Goal: Task Accomplishment & Management: Manage account settings

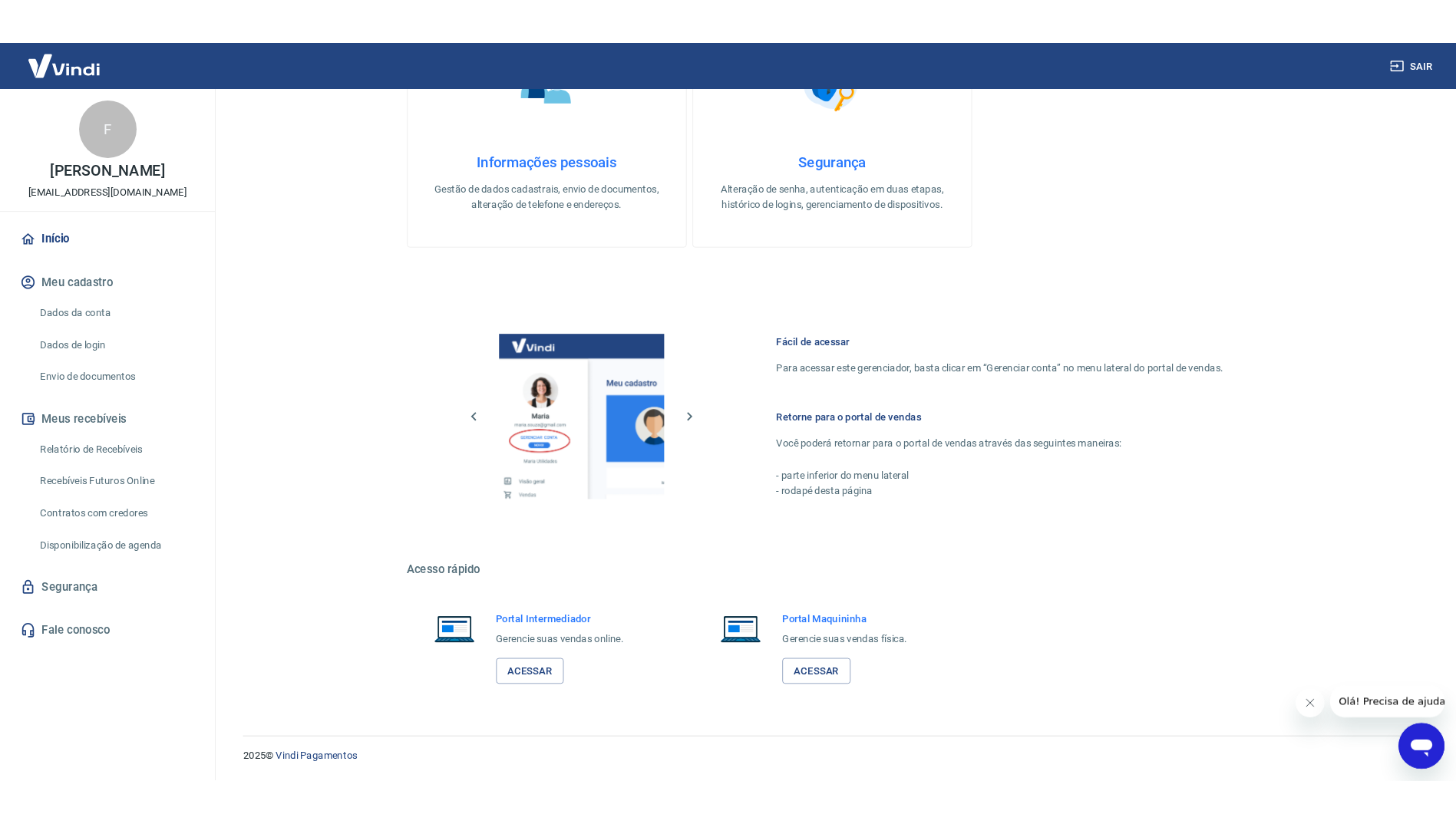
scroll to position [720, 0]
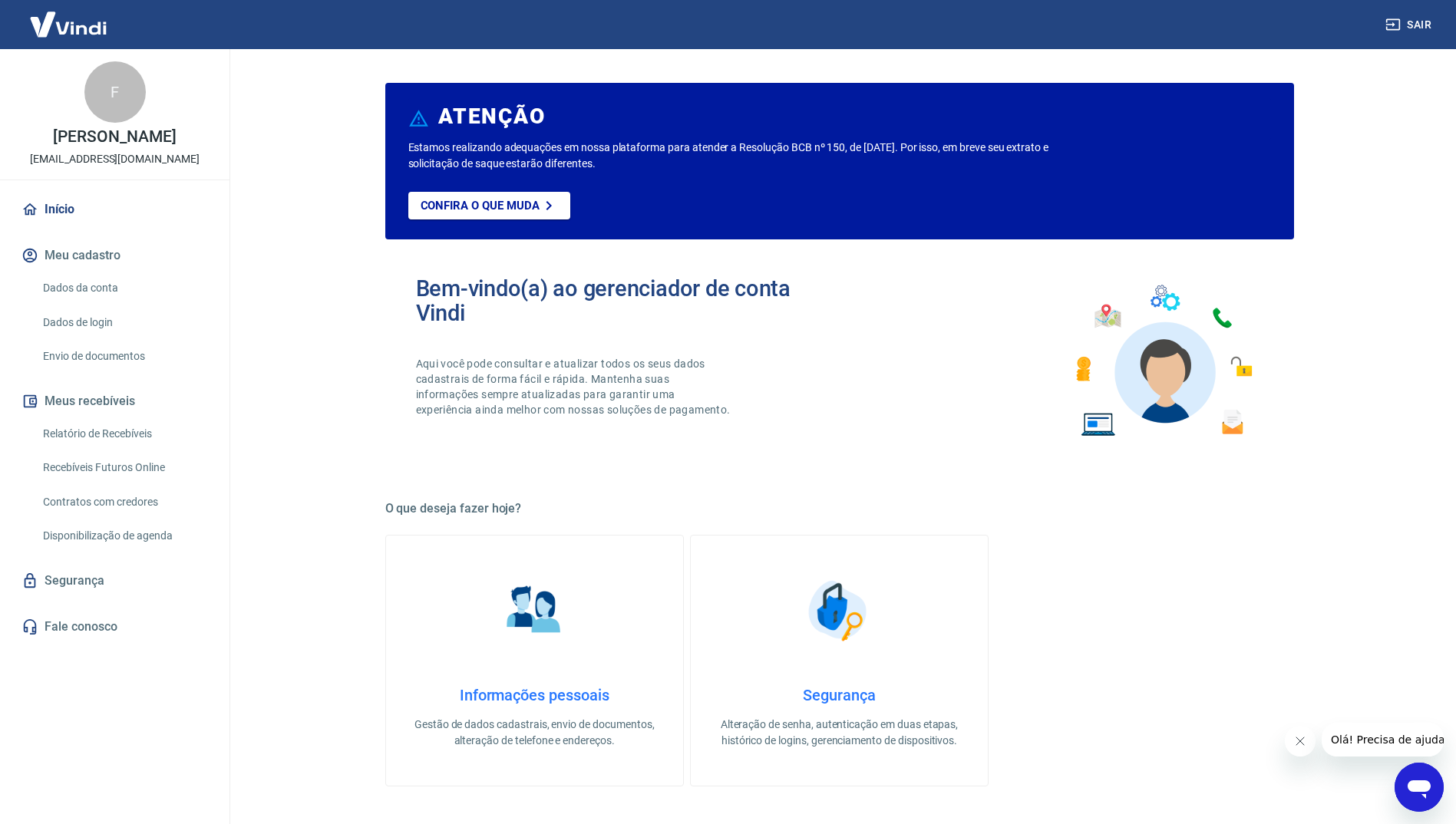
click at [105, 354] on link "Envio de documentos" at bounding box center [124, 356] width 174 height 31
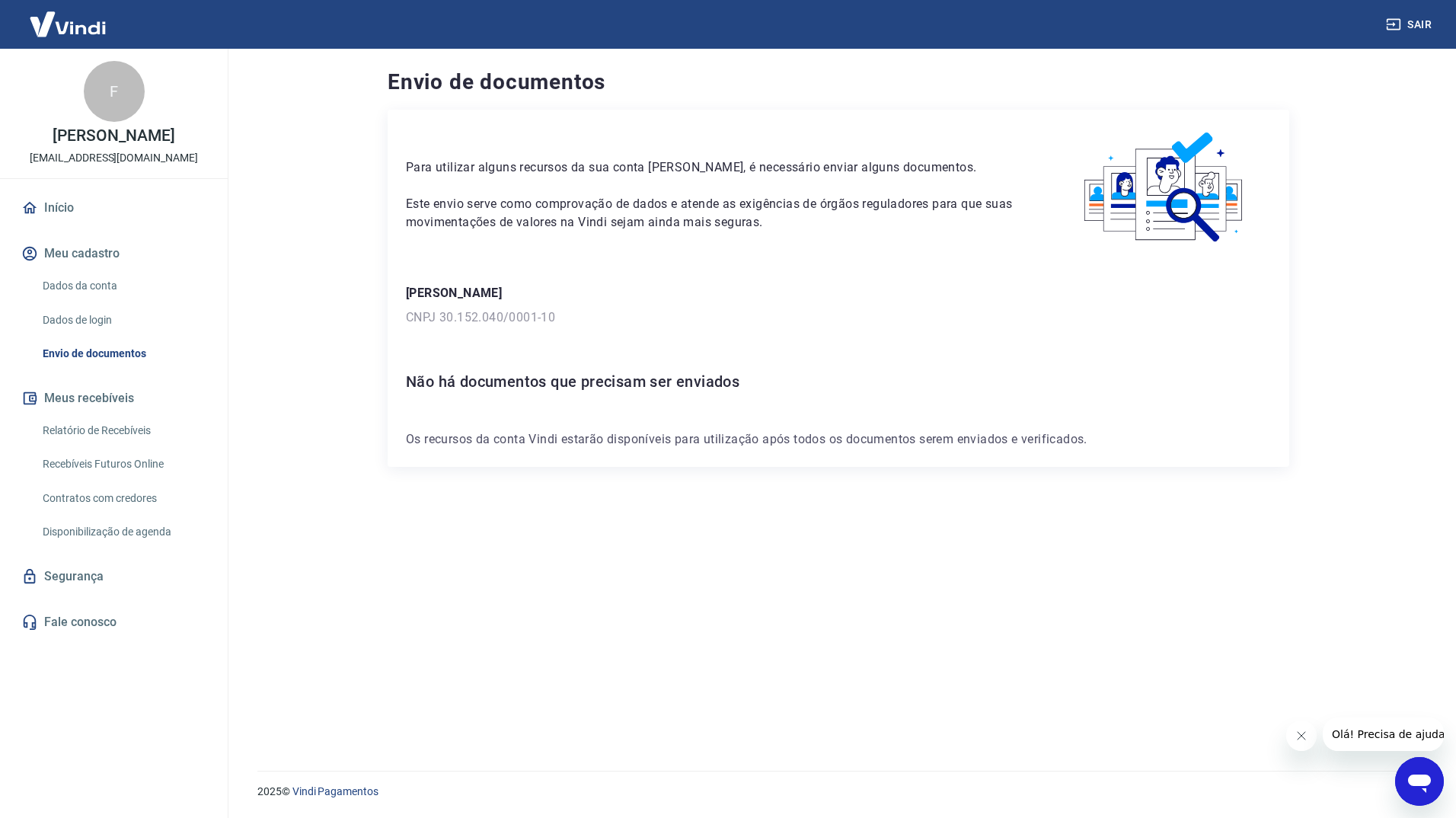
click at [566, 431] on p "Os recursos da conta Vindi estarão disponíveis para utilização após todos os do…" at bounding box center [838, 439] width 865 height 18
click at [99, 619] on link "Fale conosco" at bounding box center [114, 622] width 191 height 33
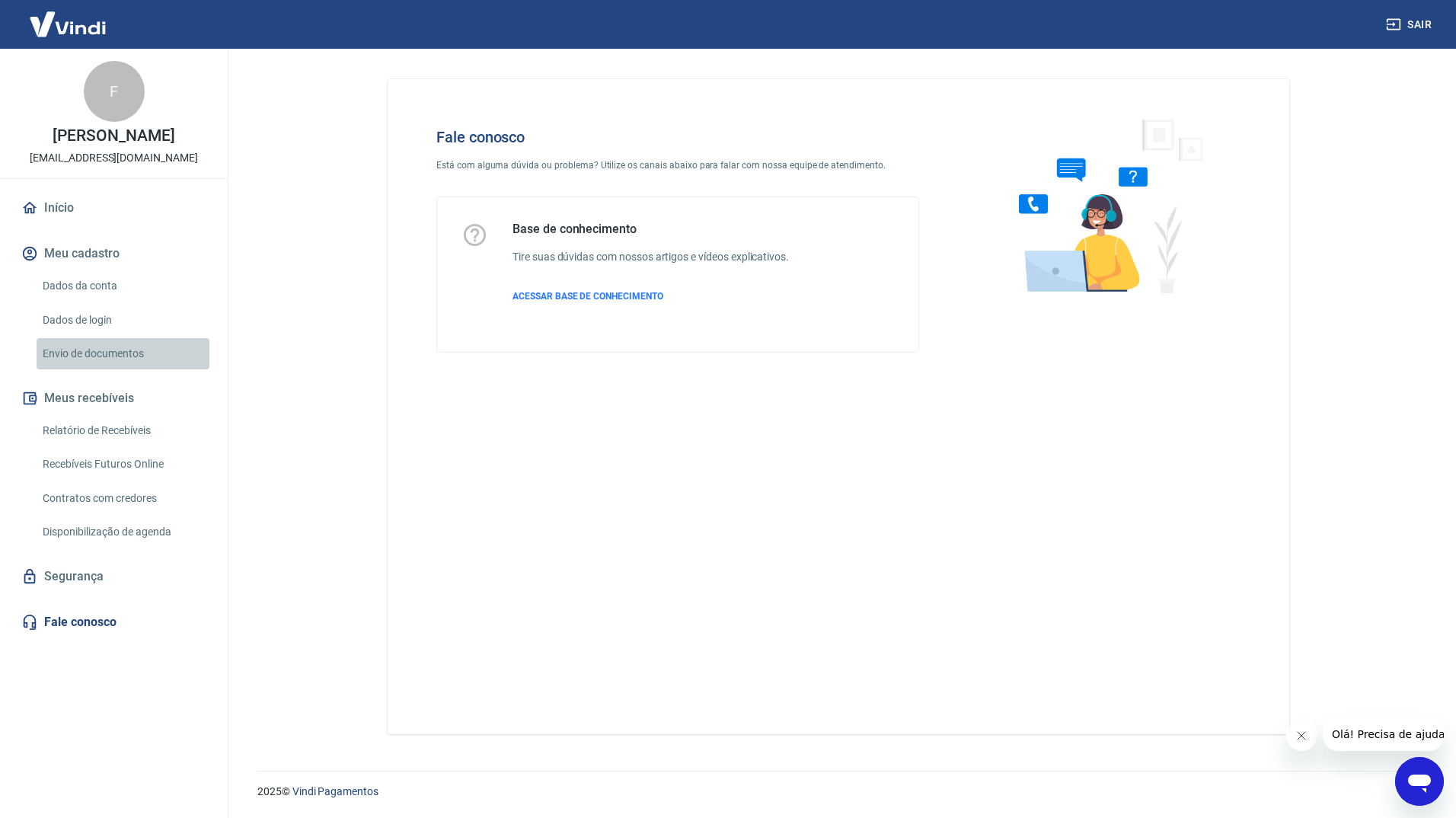
click at [117, 353] on link "Envio de documentos" at bounding box center [123, 354] width 173 height 31
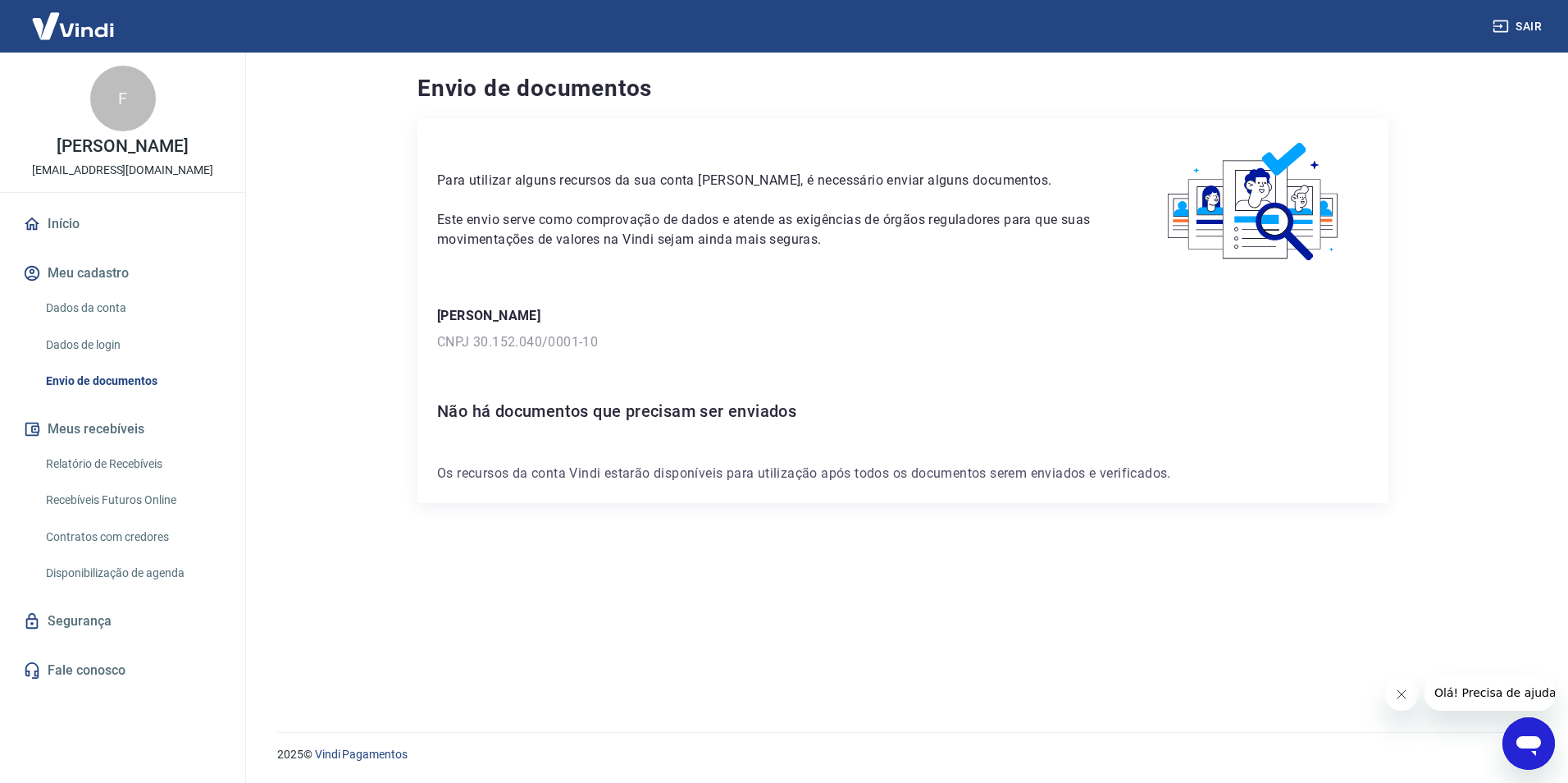
click at [336, 325] on main "Envio de documentos Para utilizar alguns recursos da sua conta [PERSON_NAME], é…" at bounding box center [903, 417] width 1331 height 730
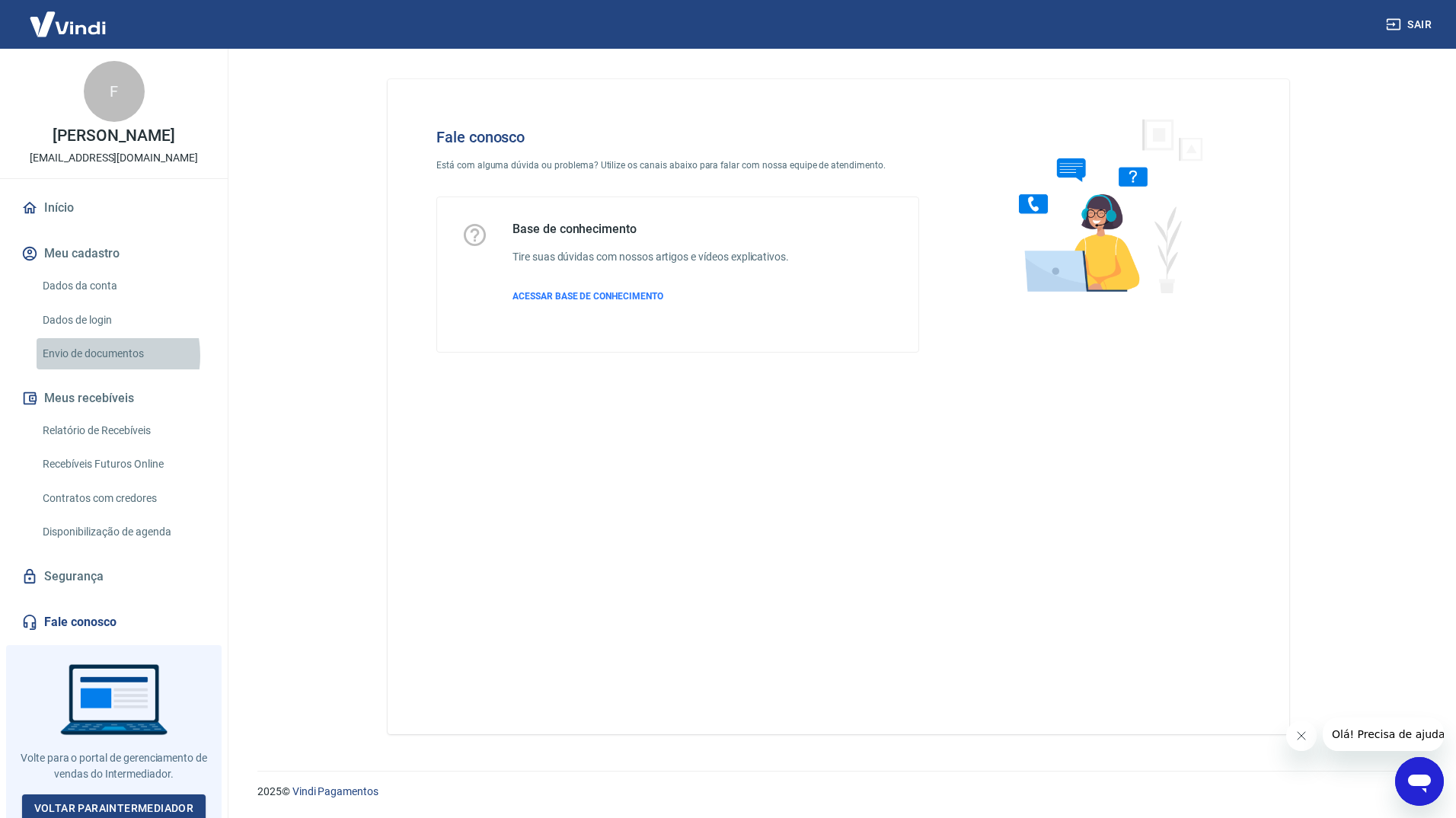
click at [93, 356] on link "Envio de documentos" at bounding box center [123, 354] width 173 height 31
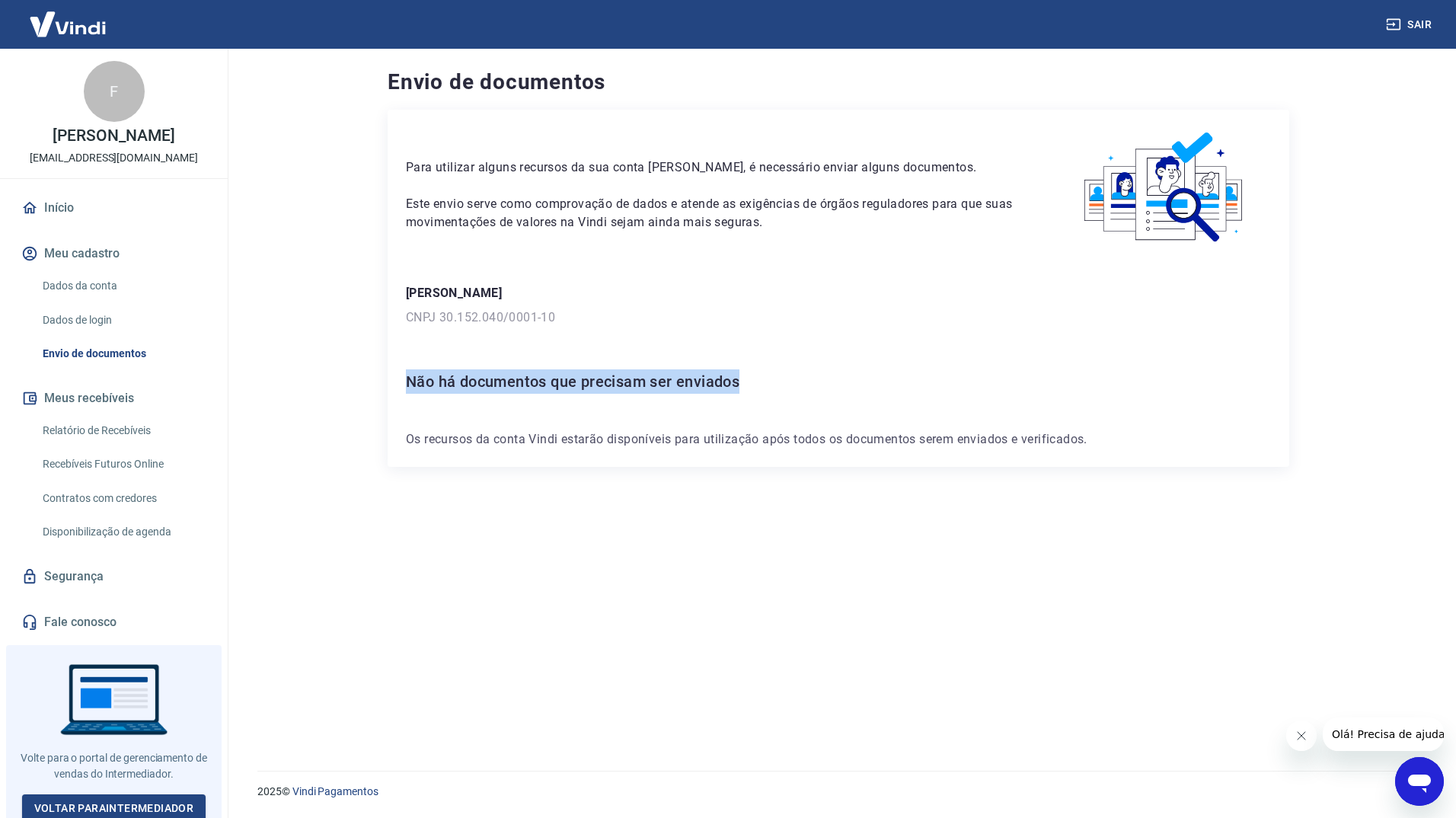
drag, startPoint x: 408, startPoint y: 383, endPoint x: 751, endPoint y: 380, distance: 343.0
click at [751, 380] on h6 "Não há documentos que precisam ser enviados" at bounding box center [838, 382] width 865 height 25
copy h6 "Não há documentos que precisam ser enviados"
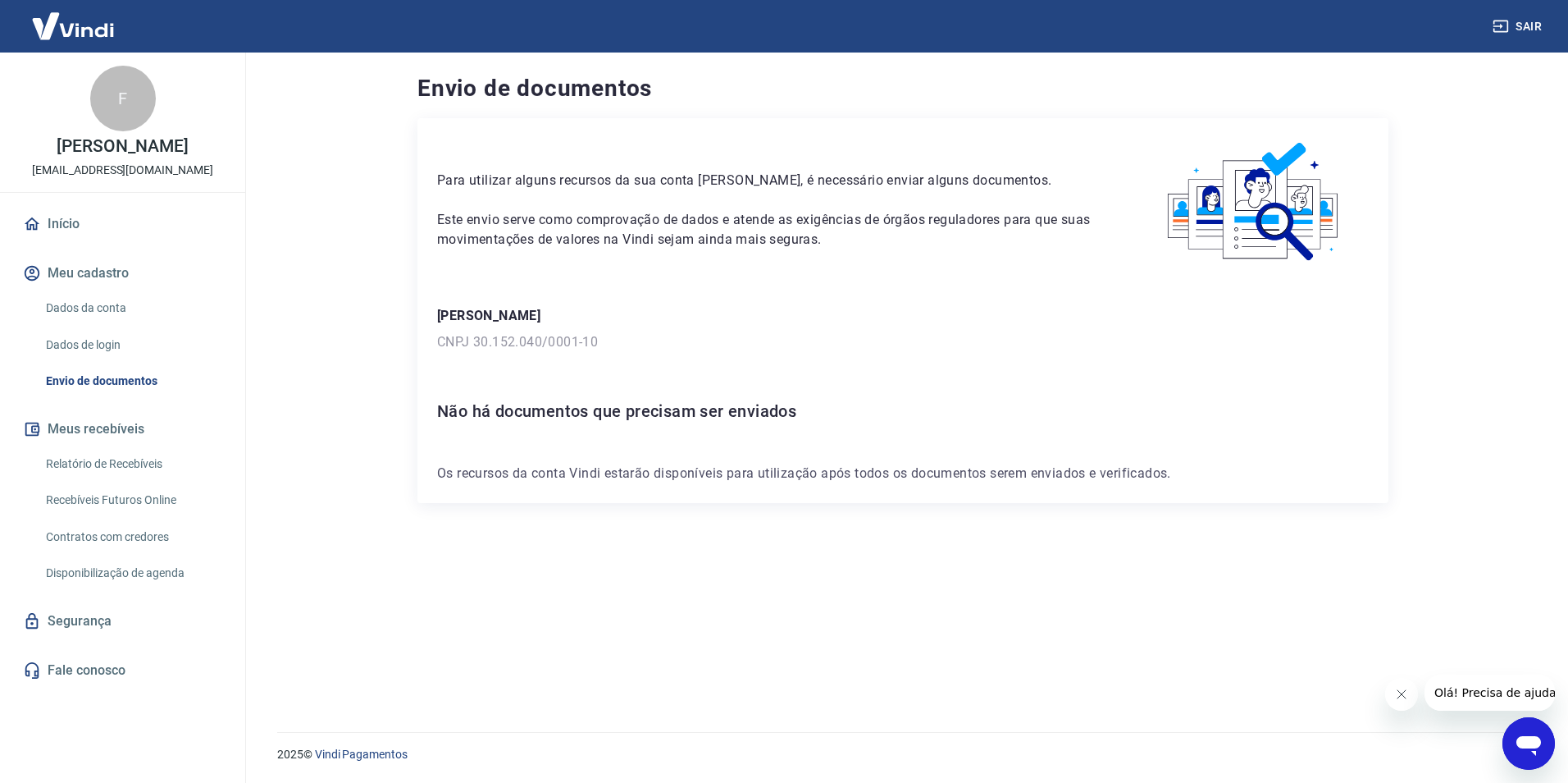
click at [562, 479] on p "Os recursos da conta Vindi estarão disponíveis para utilização após todos os do…" at bounding box center [903, 473] width 932 height 20
click at [75, 304] on link "Dados da conta" at bounding box center [132, 308] width 186 height 33
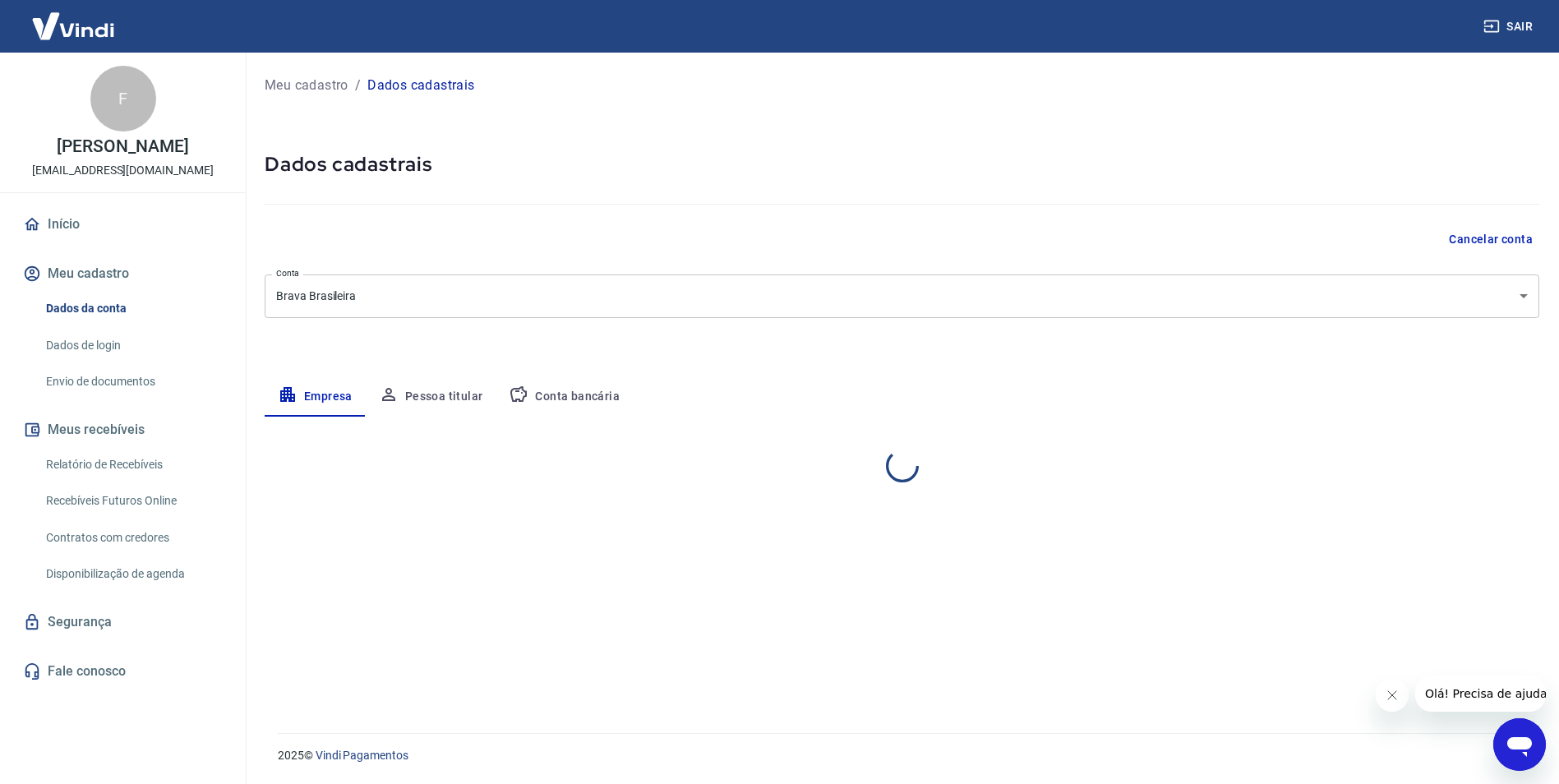
select select "RS"
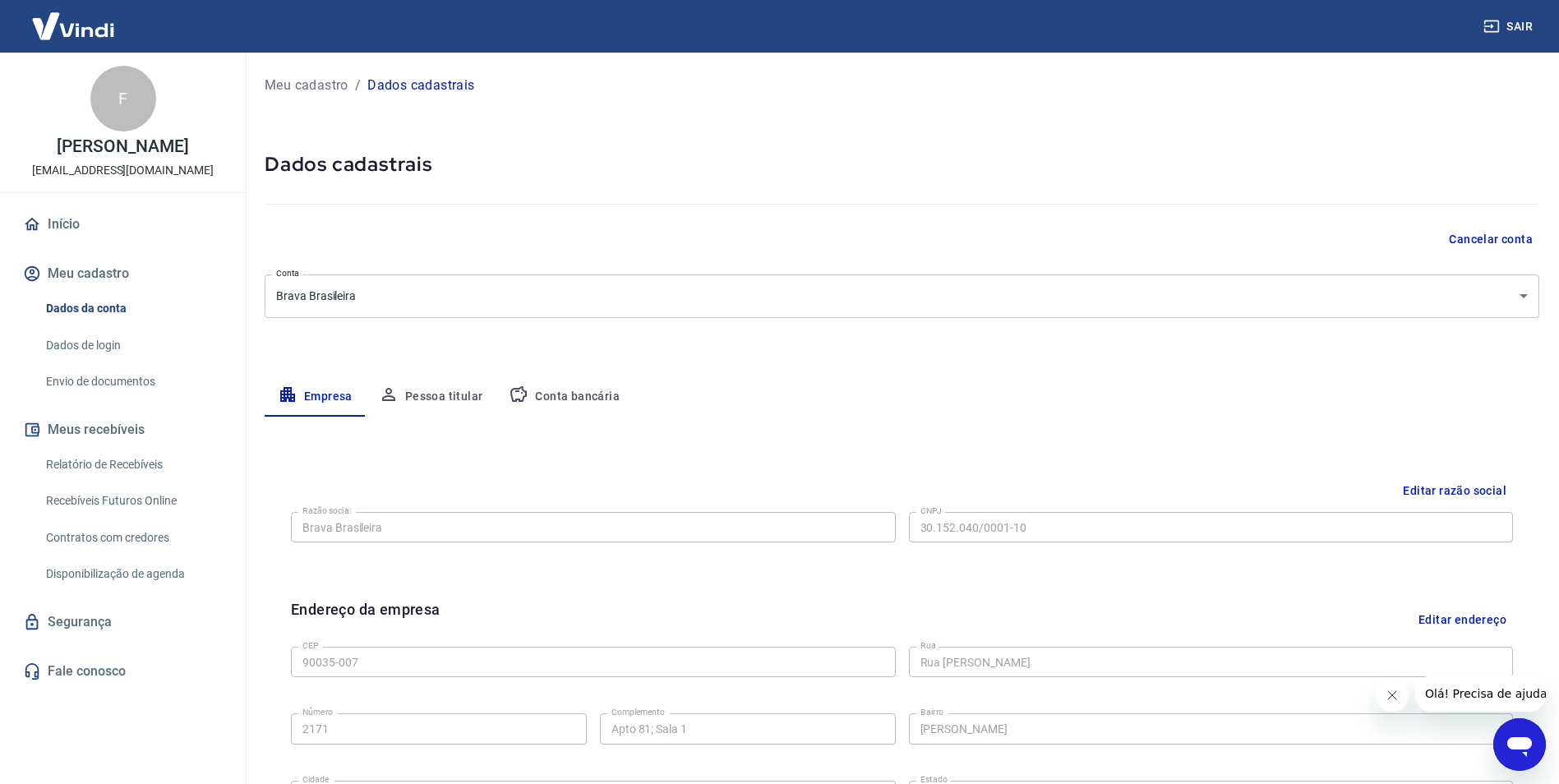
click at [451, 387] on button "Pessoa titular" at bounding box center [431, 397] width 131 height 40
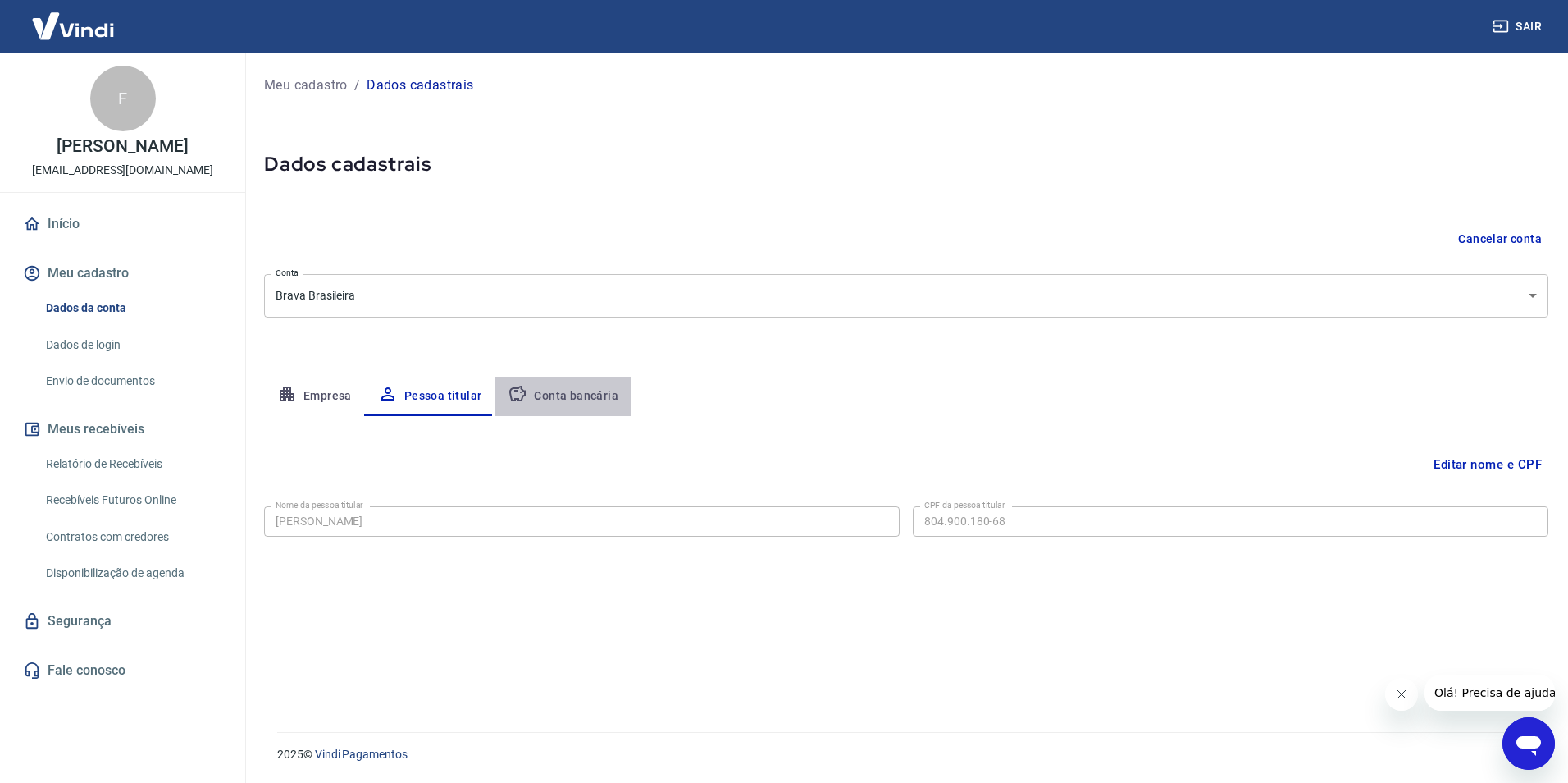
click at [567, 398] on button "Conta bancária" at bounding box center [563, 396] width 137 height 39
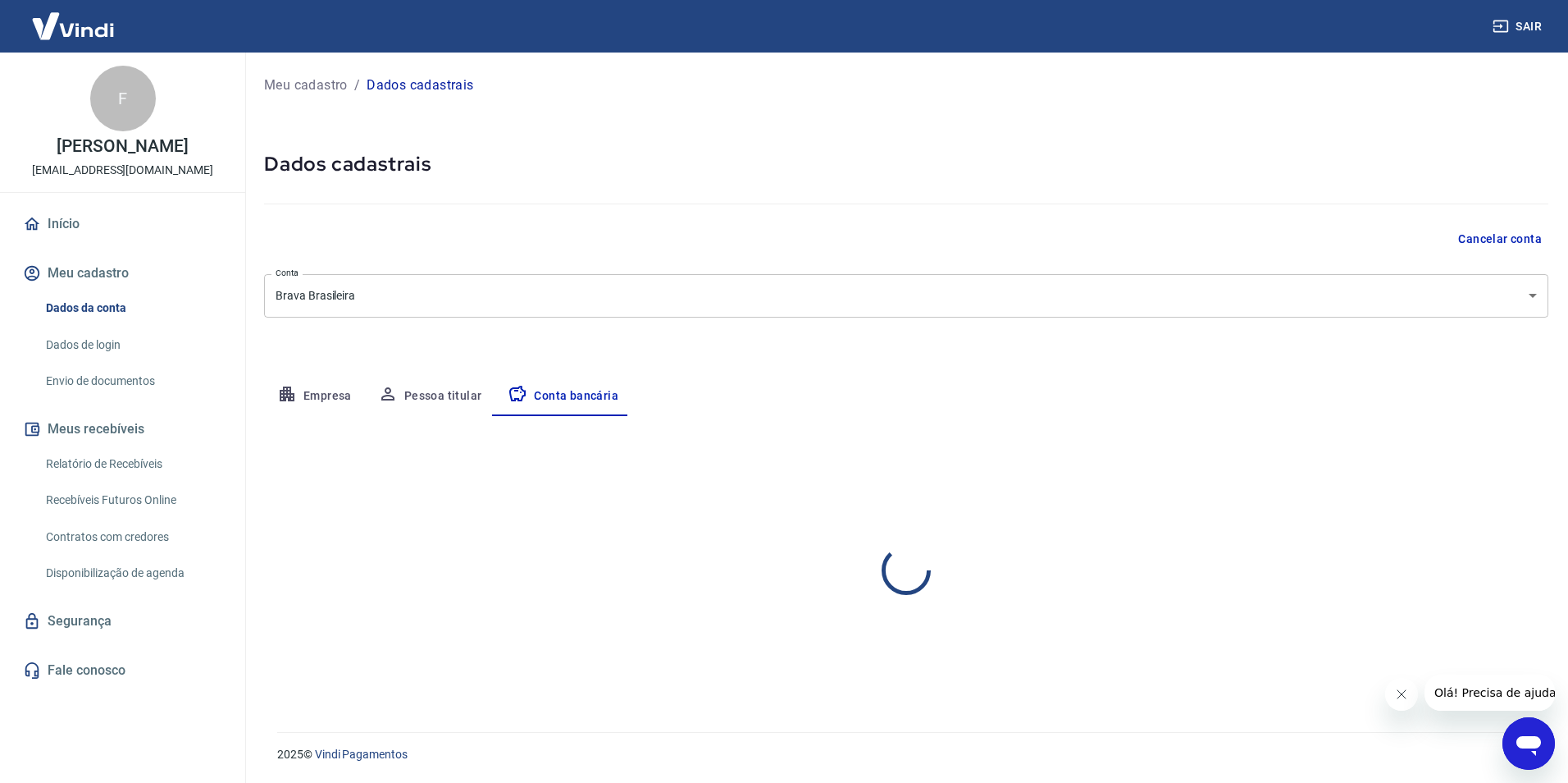
select select "1"
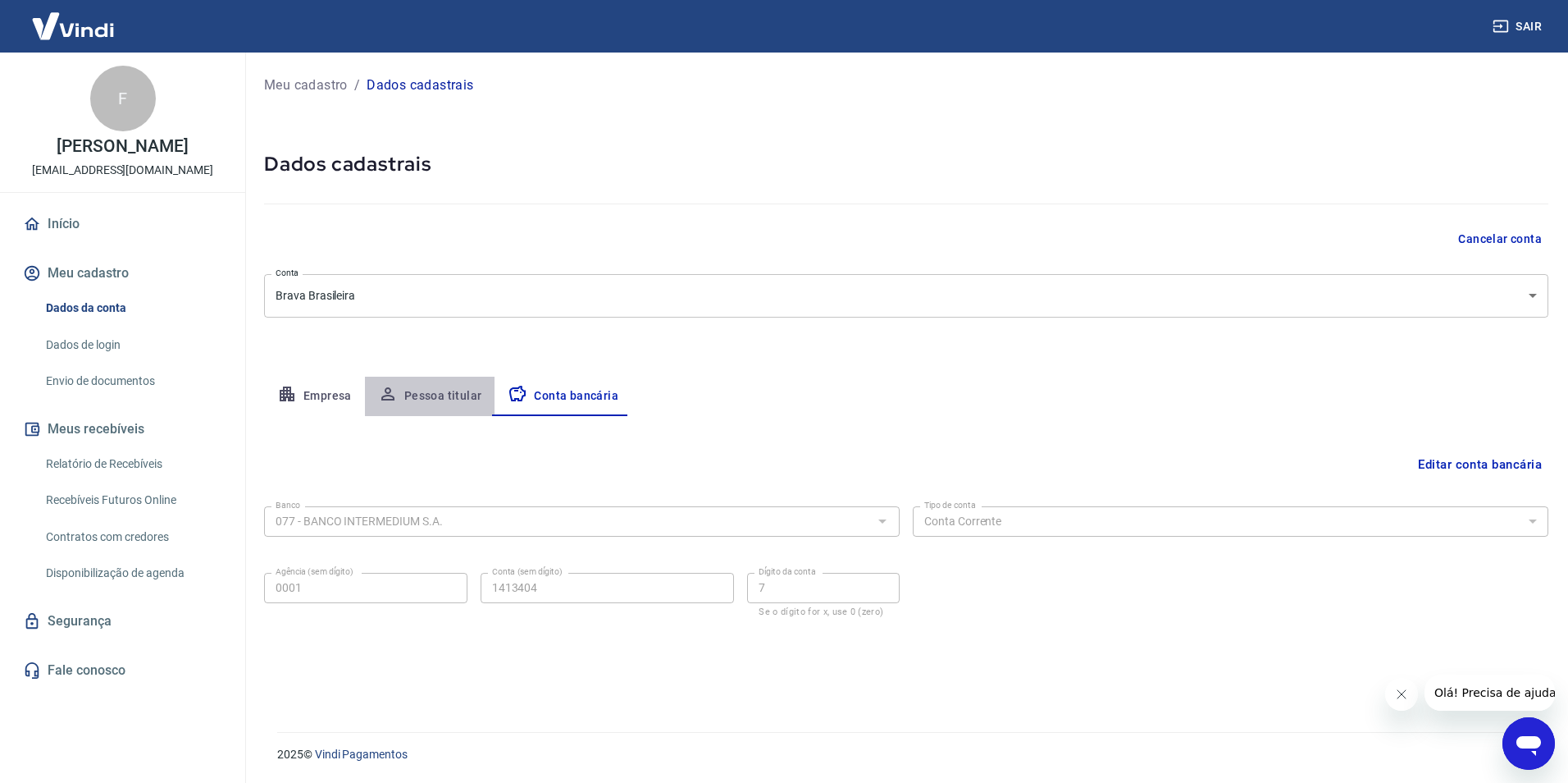
click at [463, 398] on button "Pessoa titular" at bounding box center [430, 396] width 130 height 39
click at [339, 390] on button "Empresa" at bounding box center [315, 396] width 101 height 39
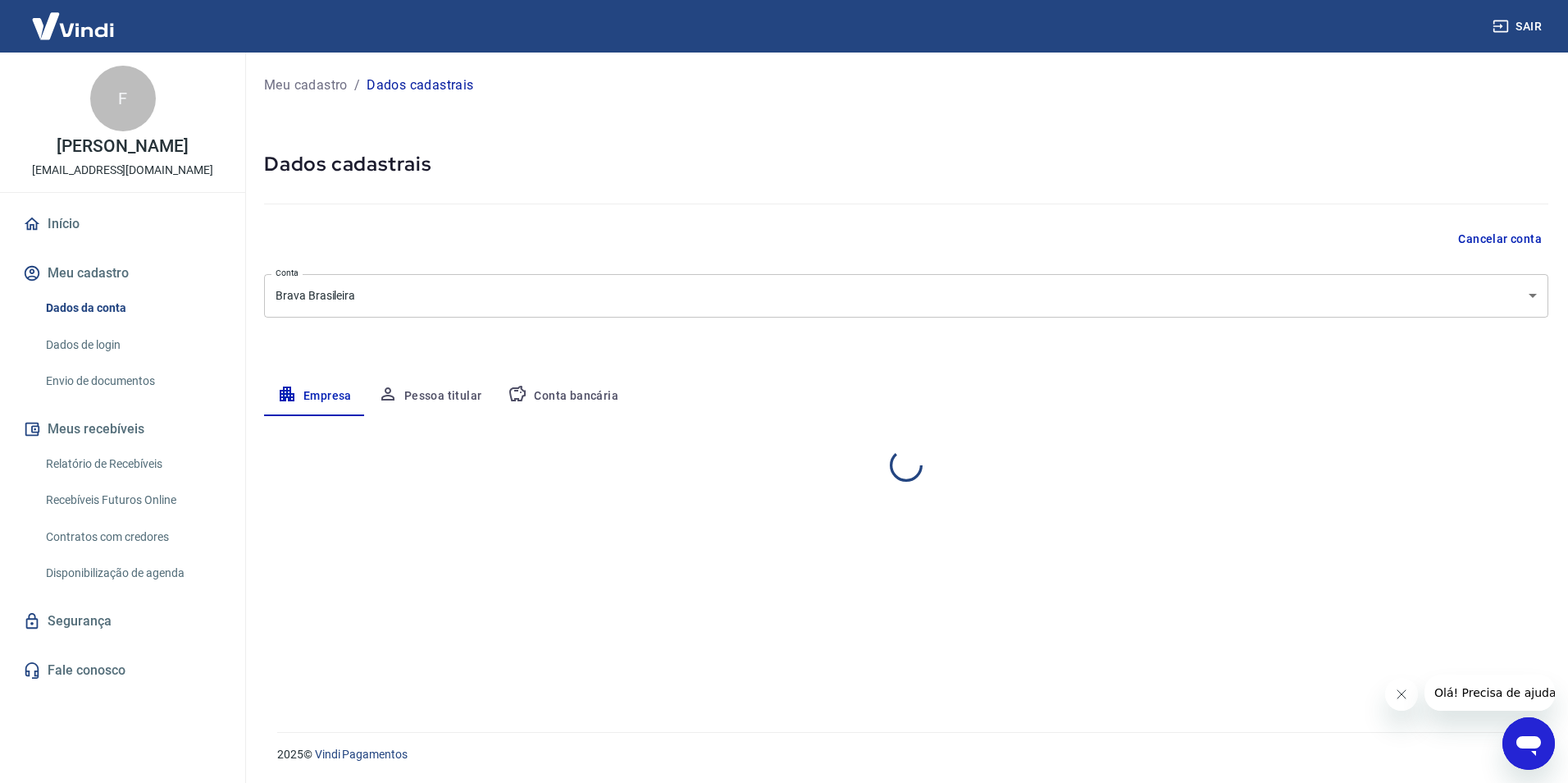
select select "RS"
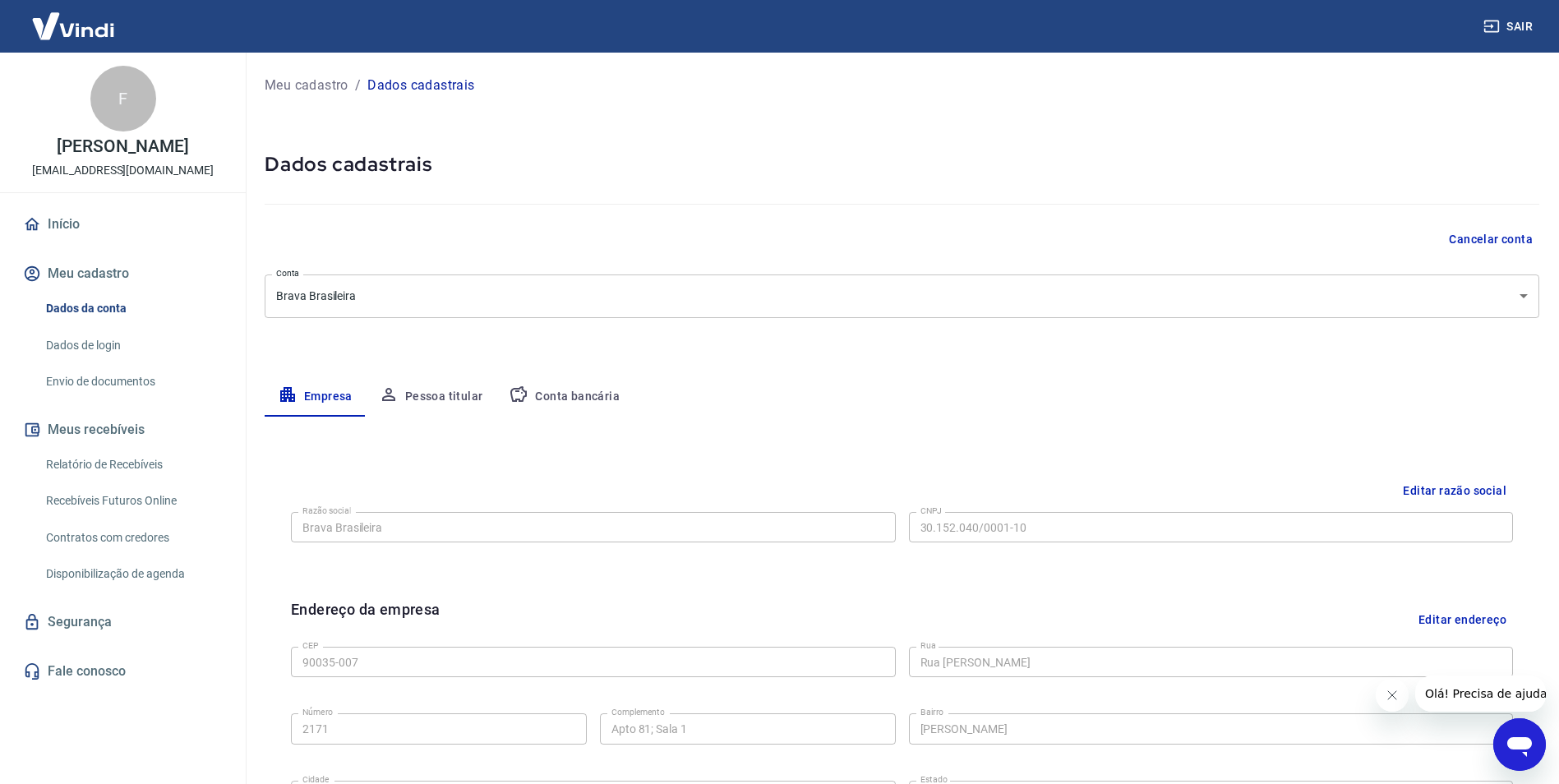
click at [93, 271] on button "Meu cadastro" at bounding box center [123, 273] width 206 height 36
click at [101, 276] on button "Meu cadastro" at bounding box center [123, 273] width 206 height 36
click at [786, 233] on div "Cancelar conta" at bounding box center [902, 239] width 1275 height 30
click at [74, 368] on link "Envio de documentos" at bounding box center [132, 381] width 186 height 33
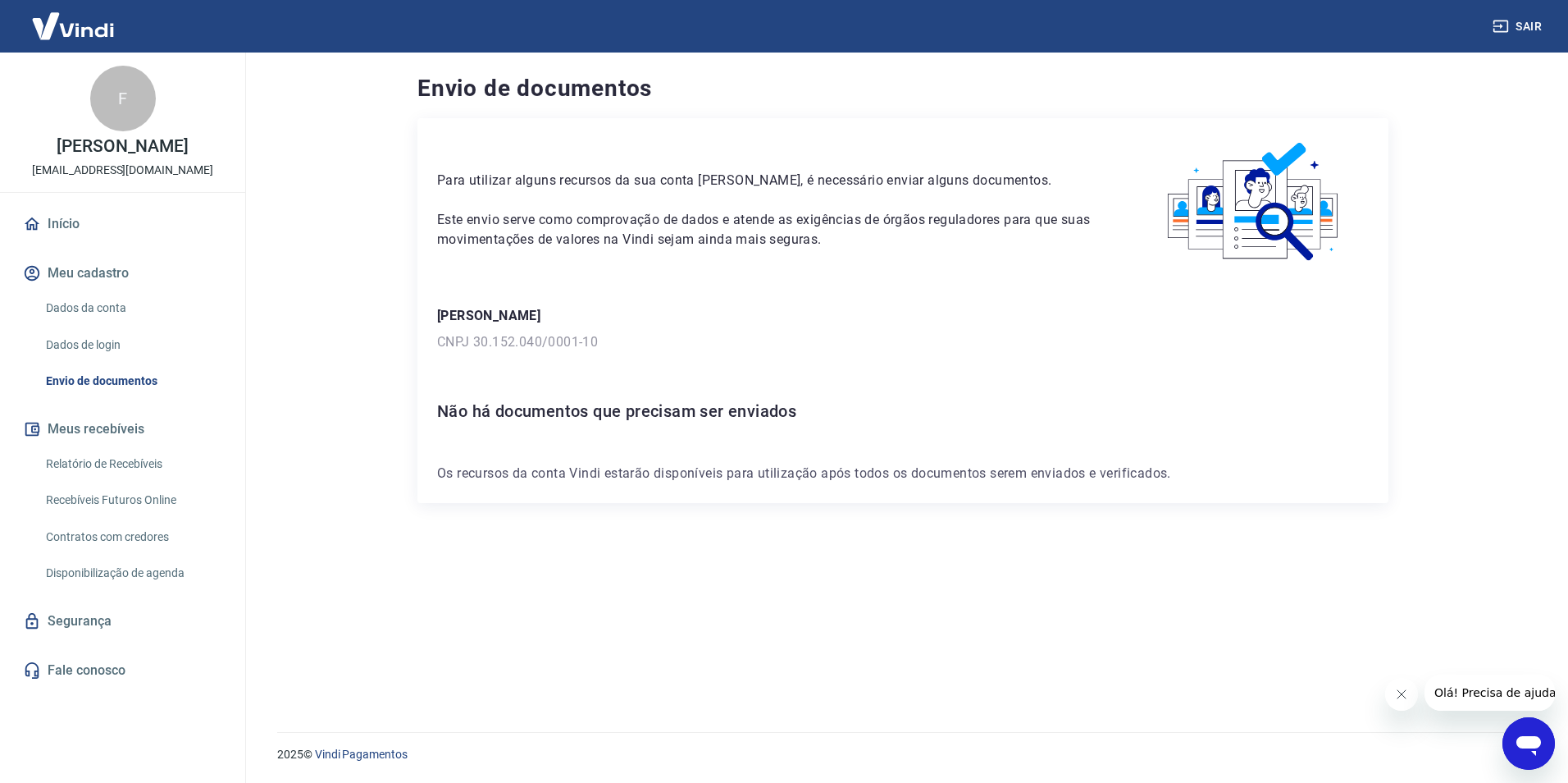
click at [351, 201] on main "Envio de documentos Para utilizar alguns recursos da sua conta [PERSON_NAME], é…" at bounding box center [903, 417] width 1331 height 730
click at [315, 254] on main "Envio de documentos Para utilizar alguns recursos da sua conta [PERSON_NAME], é…" at bounding box center [903, 417] width 1331 height 730
click at [342, 315] on main "Envio de documentos Para utilizar alguns recursos da sua conta [PERSON_NAME], é…" at bounding box center [903, 417] width 1331 height 730
click at [310, 362] on main "Envio de documentos Para utilizar alguns recursos da sua conta [PERSON_NAME], é…" at bounding box center [903, 417] width 1331 height 730
